Goal: Information Seeking & Learning: Learn about a topic

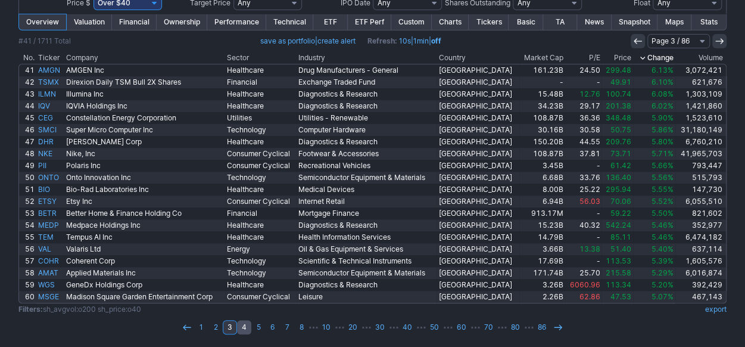
click at [249, 324] on link "4" at bounding box center [244, 327] width 14 height 14
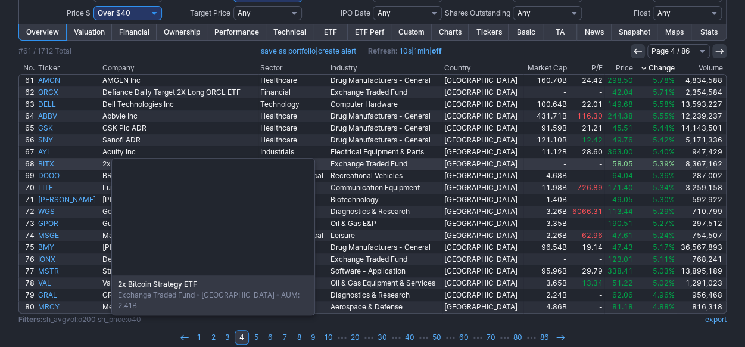
scroll to position [166, 0]
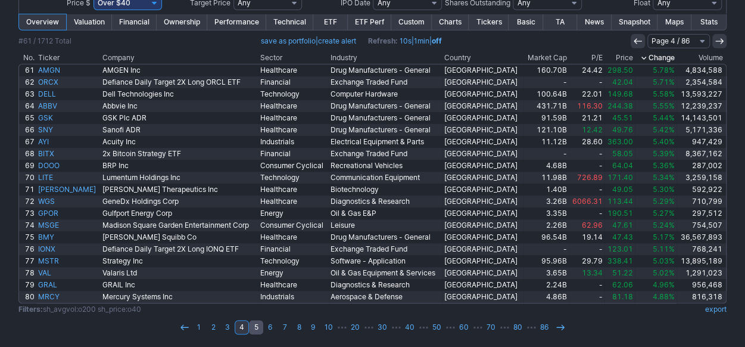
click at [261, 327] on link "5" at bounding box center [256, 327] width 14 height 14
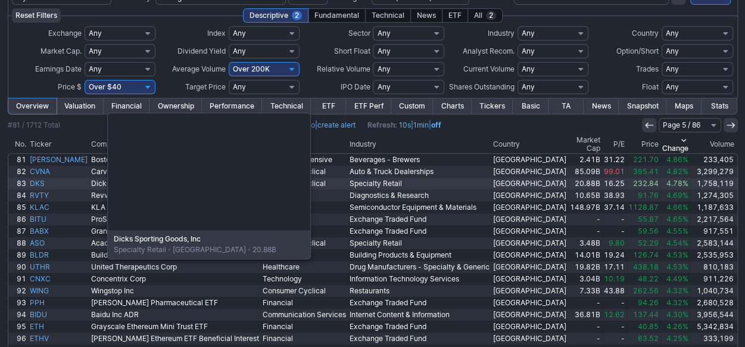
scroll to position [166, 0]
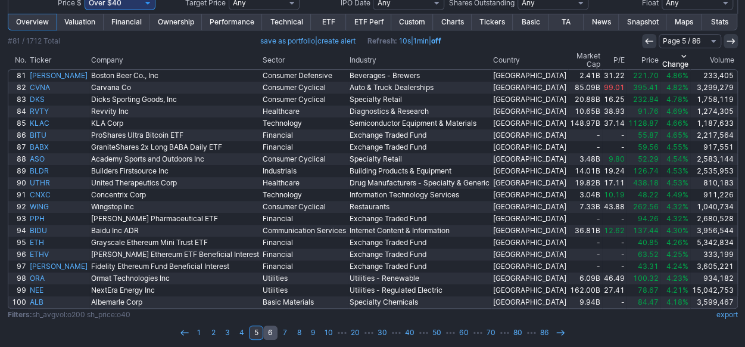
click at [272, 325] on link "6" at bounding box center [270, 332] width 14 height 14
